Goal: Find specific page/section: Find specific page/section

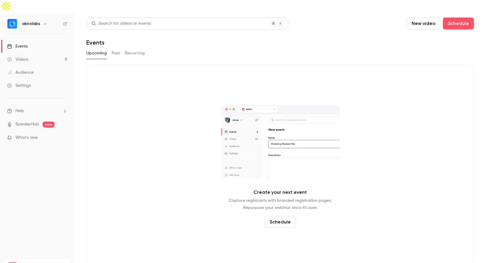
click at [34, 53] on link "Videos 8" at bounding box center [37, 59] width 74 height 13
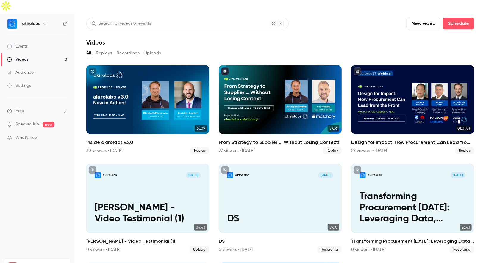
click at [34, 66] on link "Audience" at bounding box center [37, 72] width 74 height 13
